Goal: Information Seeking & Learning: Learn about a topic

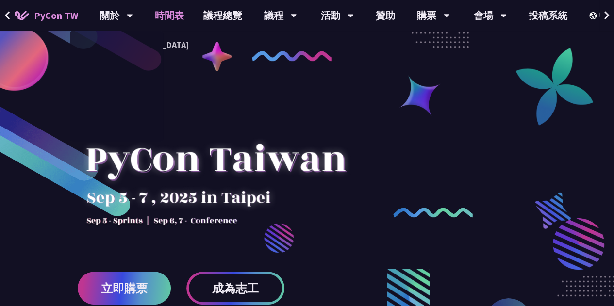
click at [169, 13] on link "時間表" at bounding box center [169, 15] width 49 height 31
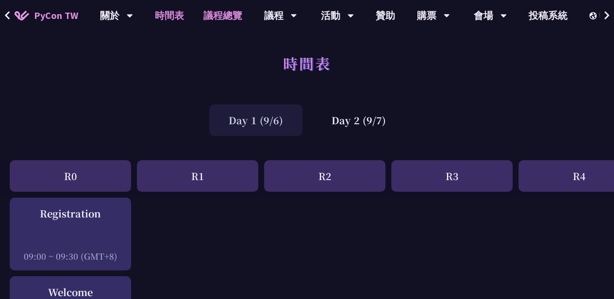
click at [217, 12] on link "議程總覽" at bounding box center [223, 15] width 58 height 31
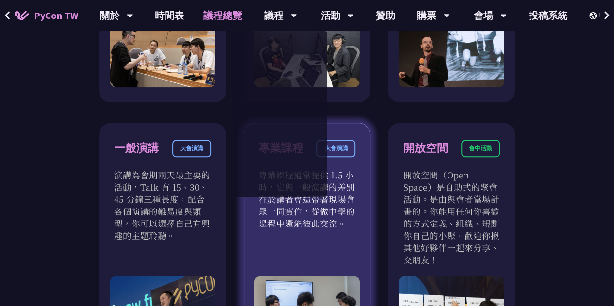
scroll to position [583, 0]
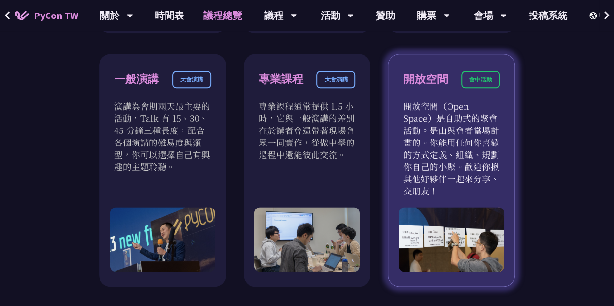
click at [434, 137] on p "開放空間（Open Space）是自助式的聚會活動。是由與會者當場計畫的。你能用任何你喜歡的方式定義、組織、規劃你自己的小聚。歡迎你揪其他好夥伴一起來分享、交…" at bounding box center [451, 148] width 97 height 97
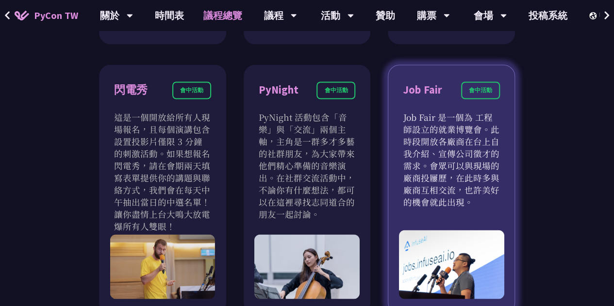
scroll to position [874, 0]
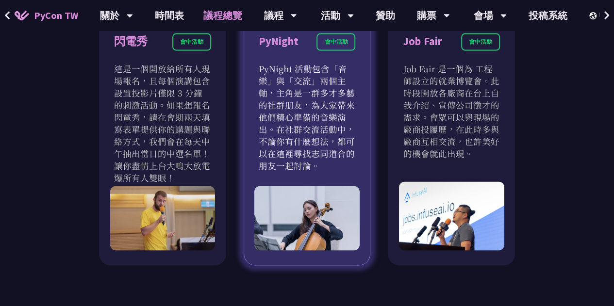
click at [324, 147] on p "PyNight 活動包含「音樂」與「交流」兩個主軸，主角是一群多才多藝的社群朋友，為大家帶來他們精心準備的音樂演出。在社群交流活動中，不論你有什麼想法，都可以…" at bounding box center [307, 116] width 97 height 109
drag, startPoint x: 284, startPoint y: 66, endPoint x: 338, endPoint y: 164, distance: 112.1
click at [338, 164] on p "PyNight 活動包含「音樂」與「交流」兩個主軸，主角是一群多才多藝的社群朋友，為大家帶來他們精心準備的音樂演出。在社群交流活動中，不論你有什麼想法，都可以…" at bounding box center [307, 116] width 97 height 109
click at [346, 167] on p "PyNight 活動包含「音樂」與「交流」兩個主軸，主角是一群多才多藝的社群朋友，為大家帶來他們精心準備的音樂演出。在社群交流活動中，不論你有什麼想法，都可以…" at bounding box center [307, 116] width 97 height 109
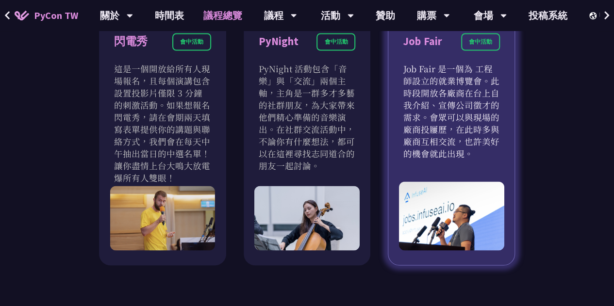
drag, startPoint x: 432, startPoint y: 120, endPoint x: 486, endPoint y: 157, distance: 65.8
click at [486, 157] on p "Job Fair 是一個為 工程師設立的就業博覽會。此時段開放各廠商在台上自我介紹、宣傳公司徵才的需求。會眾可以與現場的廠商投屨歷，在此時多與廠商互相交流，也…" at bounding box center [451, 110] width 97 height 97
drag, startPoint x: 423, startPoint y: 115, endPoint x: 477, endPoint y: 153, distance: 66.1
click at [477, 153] on p "Job Fair 是一個為 工程師設立的就業博覽會。此時段開放各廠商在台上自我介紹、宣傳公司徵才的需求。會眾可以與現場的廠商投屨歷，在此時多與廠商互相交流，也…" at bounding box center [451, 110] width 97 height 97
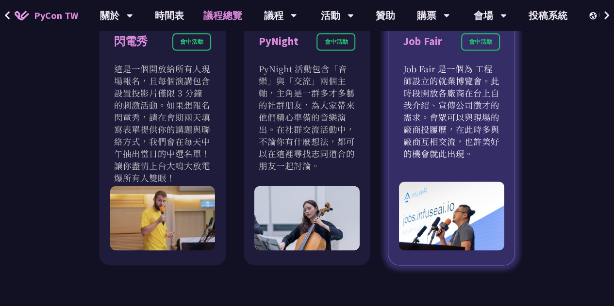
click at [477, 153] on p "Job Fair 是一個為 工程師設立的就業博覽會。此時段開放各廠商在台上自我介紹、宣傳公司徵才的需求。會眾可以與現場的廠商投屨歷，在此時多與廠商互相交流，也…" at bounding box center [451, 110] width 97 height 97
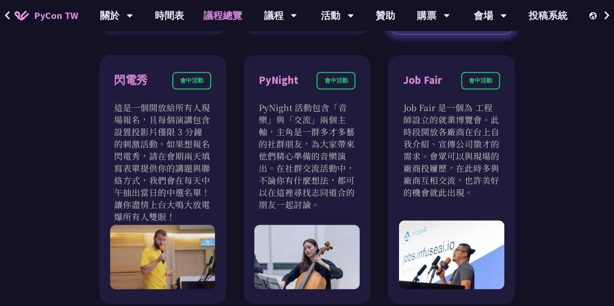
scroll to position [728, 0]
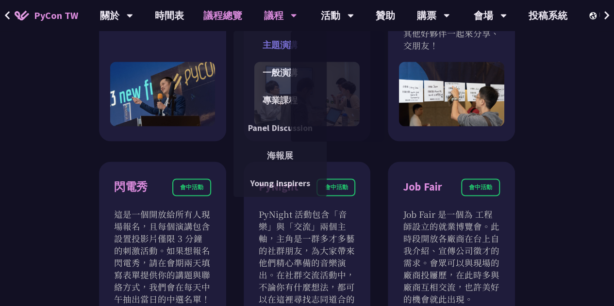
click at [272, 45] on link "主題演講" at bounding box center [279, 44] width 93 height 23
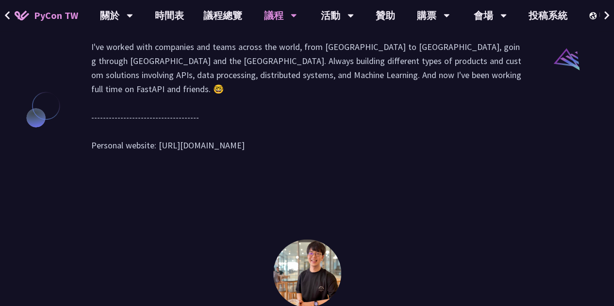
scroll to position [1068, 0]
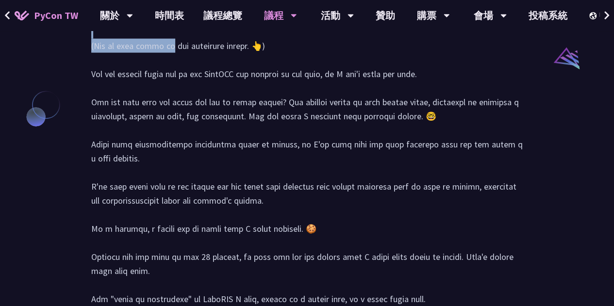
drag, startPoint x: 107, startPoint y: 116, endPoint x: 499, endPoint y: 133, distance: 391.6
click at [500, 133] on div at bounding box center [307, 213] width 432 height 432
click at [482, 149] on div at bounding box center [307, 213] width 432 height 432
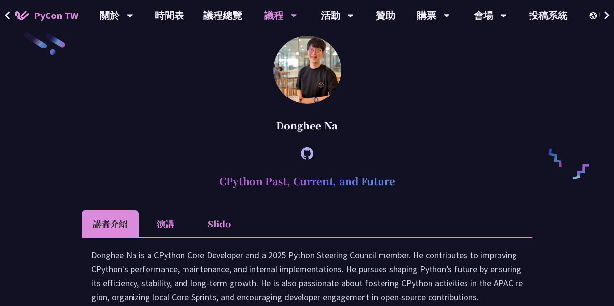
scroll to position [1650, 0]
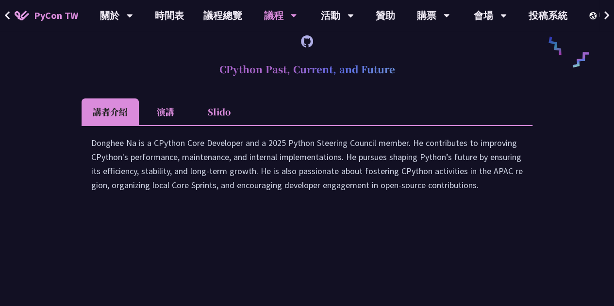
click at [165, 125] on li "演講" at bounding box center [165, 112] width 53 height 27
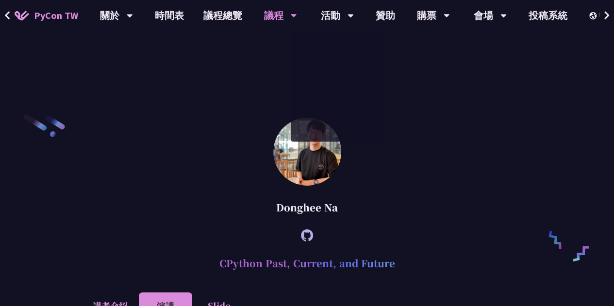
scroll to position [1214, 0]
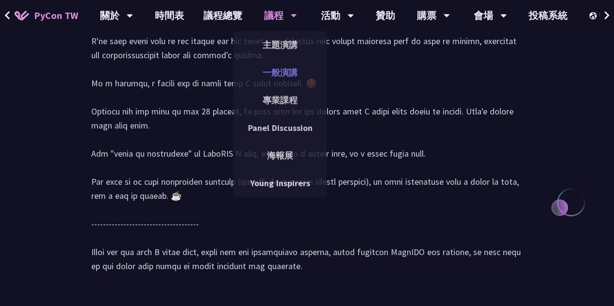
click at [297, 71] on link "一般演講" at bounding box center [279, 72] width 93 height 23
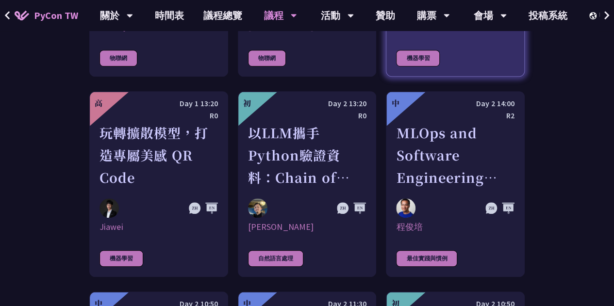
scroll to position [2087, 0]
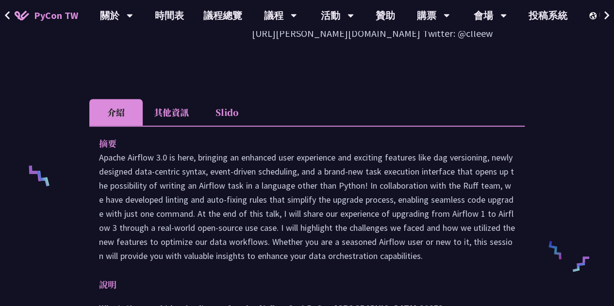
scroll to position [291, 0]
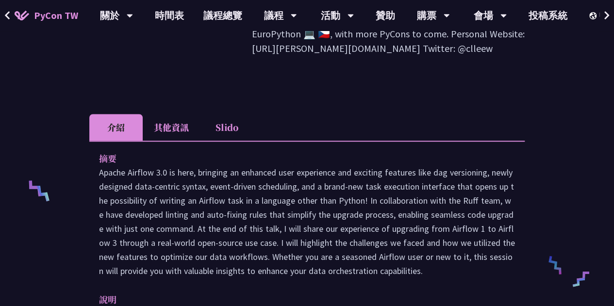
click at [184, 114] on li "其他資訊" at bounding box center [171, 127] width 57 height 27
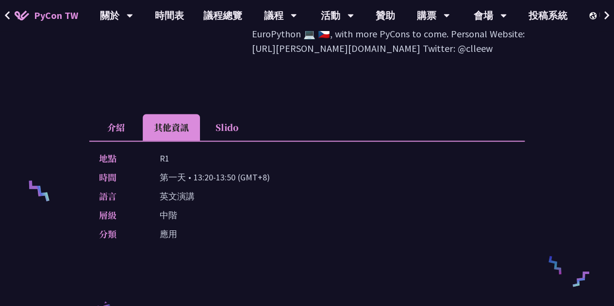
click at [237, 114] on li "Slido" at bounding box center [226, 127] width 53 height 27
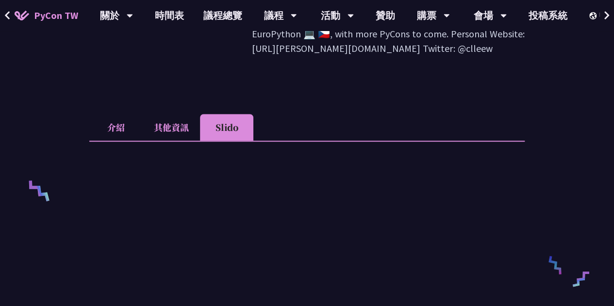
click at [169, 114] on li "其他資訊" at bounding box center [171, 127] width 57 height 27
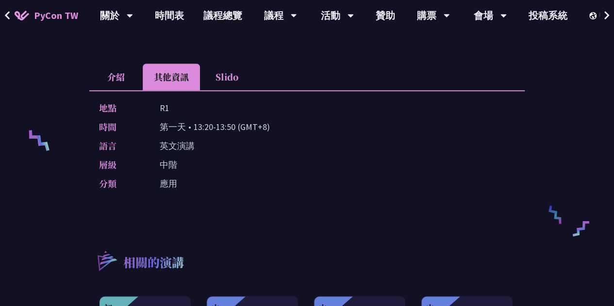
scroll to position [340, 0]
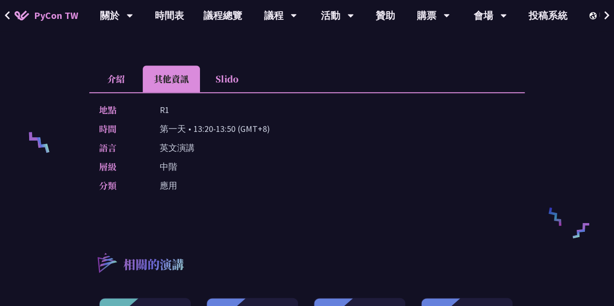
click at [121, 66] on li "介紹" at bounding box center [115, 79] width 53 height 27
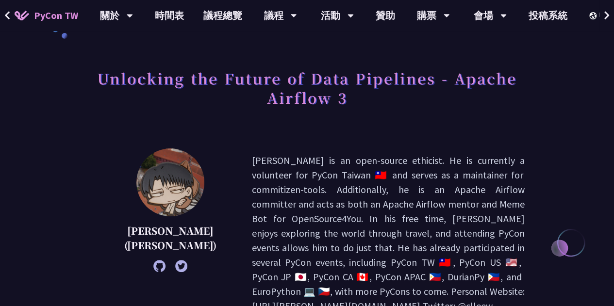
scroll to position [49, 0]
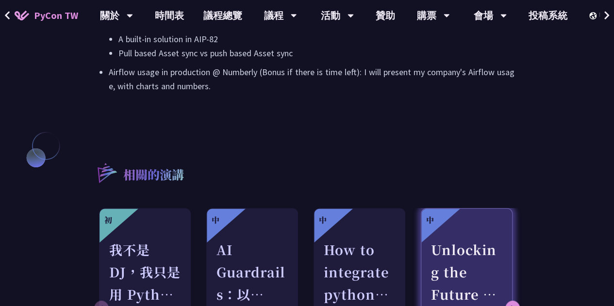
scroll to position [2039, 0]
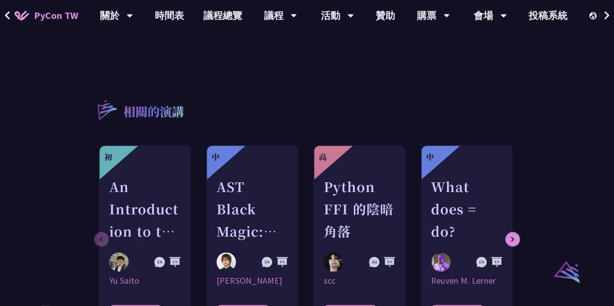
scroll to position [388, 0]
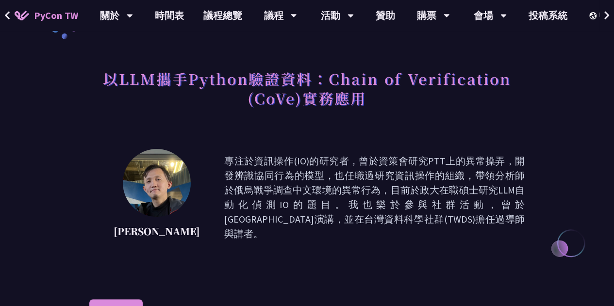
scroll to position [49, 0]
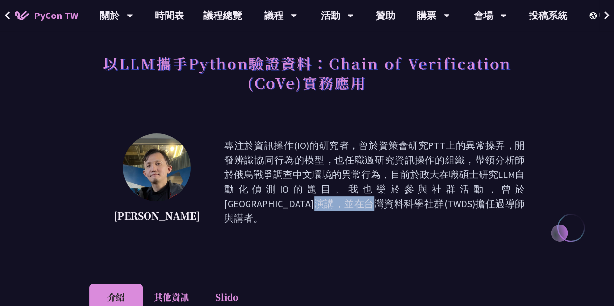
drag, startPoint x: 362, startPoint y: 188, endPoint x: 390, endPoint y: 188, distance: 28.2
click at [390, 188] on p "專注於資訊操作(IO)的研究者，曾於資策會研究PTT上的異常操弄，開發辨識協同行為的模型，也任職過研究資訊操作的組織，帶領分析師於俄烏戰爭調查中文環境的異常行…" at bounding box center [374, 181] width 300 height 87
